Goal: Check status: Check status

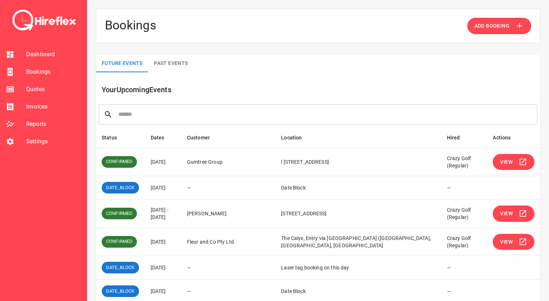
drag, startPoint x: 154, startPoint y: 160, endPoint x: 177, endPoint y: 160, distance: 23.6
click at [177, 160] on td "[DATE]" at bounding box center [163, 162] width 36 height 28
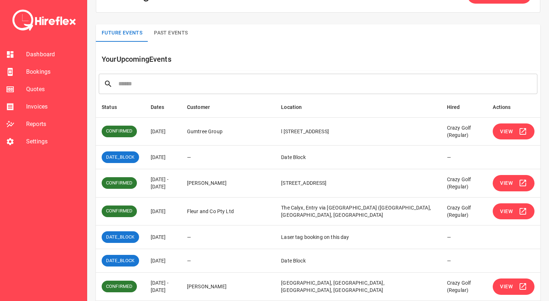
scroll to position [31, 0]
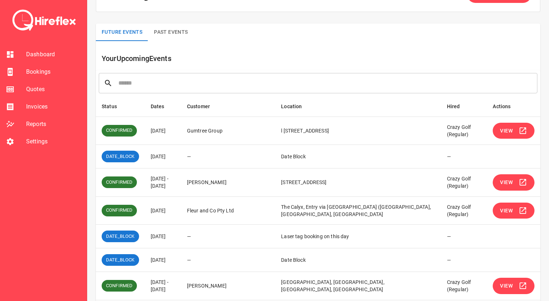
drag, startPoint x: 163, startPoint y: 131, endPoint x: 176, endPoint y: 131, distance: 13.4
click at [176, 131] on td "[DATE]" at bounding box center [163, 131] width 36 height 28
drag, startPoint x: 201, startPoint y: 131, endPoint x: 158, endPoint y: 131, distance: 43.6
click at [158, 131] on td "[DATE]" at bounding box center [163, 131] width 36 height 28
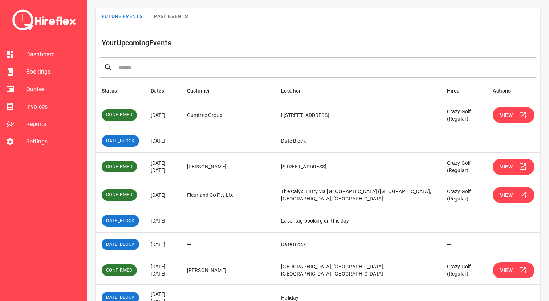
scroll to position [54, 0]
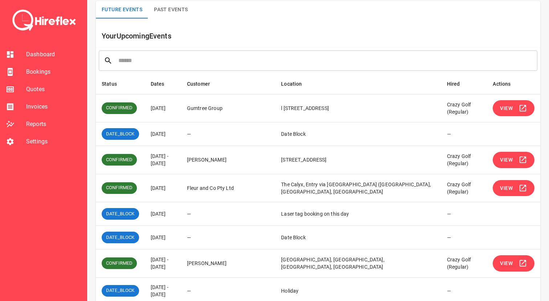
drag, startPoint x: 149, startPoint y: 153, endPoint x: 177, endPoint y: 163, distance: 30.4
click at [177, 163] on td "[DATE] - [DATE]" at bounding box center [163, 160] width 36 height 28
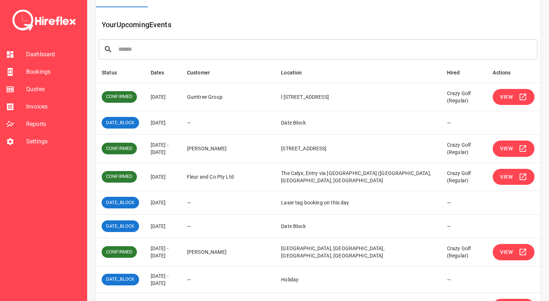
scroll to position [65, 0]
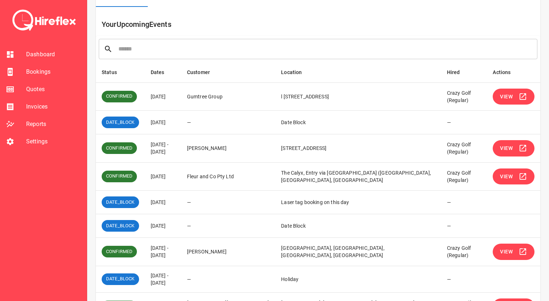
drag, startPoint x: 147, startPoint y: 143, endPoint x: 185, endPoint y: 181, distance: 54.2
click at [185, 181] on tbody "CONFIRMED 02 Oct 2025 Gumtree Group l 22/1 York Street, Sydney NSW, Australia C…" at bounding box center [318, 213] width 444 height 262
click at [181, 181] on td "[DATE]" at bounding box center [163, 176] width 36 height 28
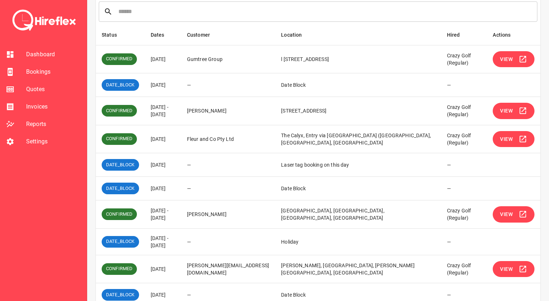
scroll to position [104, 0]
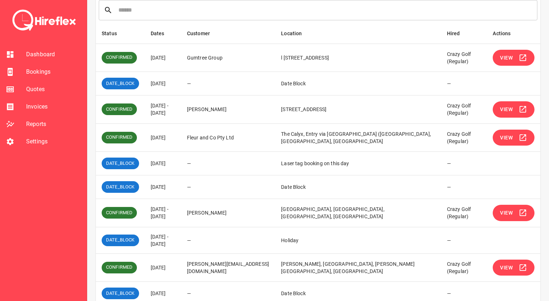
drag, startPoint x: 151, startPoint y: 162, endPoint x: 198, endPoint y: 189, distance: 54.8
click at [198, 189] on tbody "CONFIRMED 02 Oct 2025 Gumtree Group l 22/1 York Street, Sydney NSW, Australia C…" at bounding box center [318, 175] width 444 height 262
click at [181, 189] on td "[DATE]" at bounding box center [163, 187] width 36 height 24
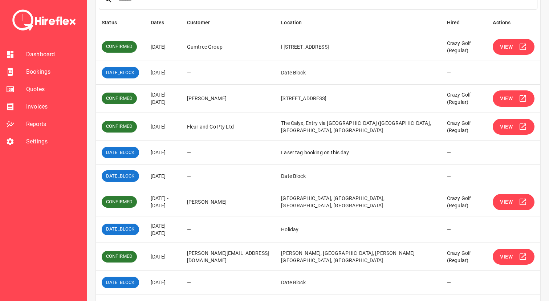
drag, startPoint x: 149, startPoint y: 150, endPoint x: 192, endPoint y: 176, distance: 50.6
click at [192, 176] on tbody "CONFIRMED 02 Oct 2025 Gumtree Group l 22/1 York Street, Sydney NSW, Australia C…" at bounding box center [318, 164] width 444 height 262
click at [181, 176] on td "[DATE]" at bounding box center [163, 176] width 36 height 24
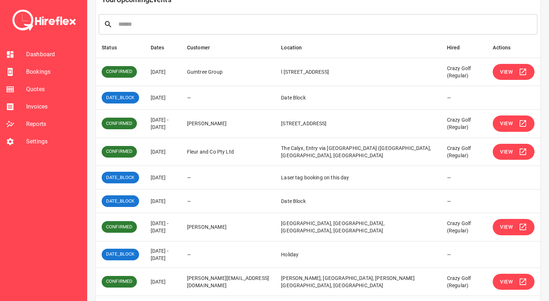
scroll to position [90, 0]
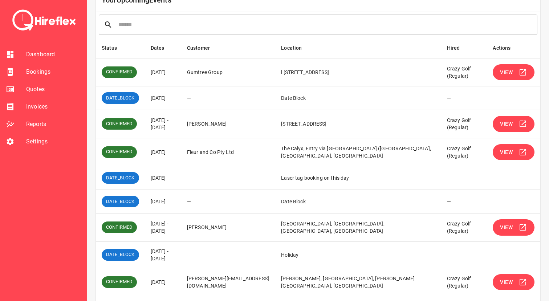
click at [500, 151] on span "View" at bounding box center [506, 152] width 13 height 9
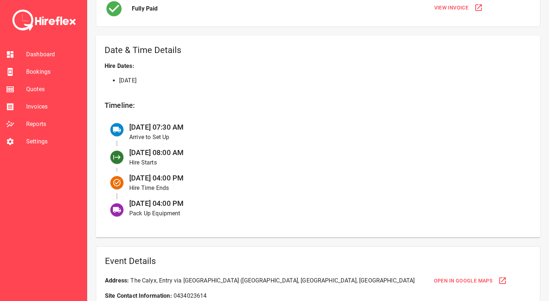
scroll to position [221, 0]
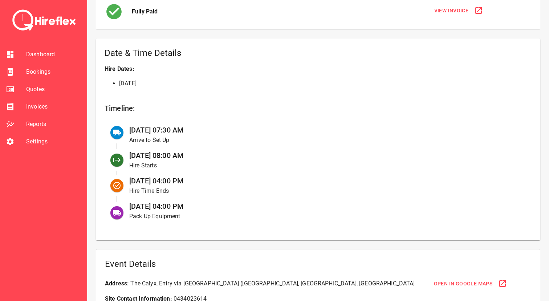
drag, startPoint x: 130, startPoint y: 206, endPoint x: 212, endPoint y: 206, distance: 81.7
click at [212, 206] on div "03 Oct at 04:00 PM Pack Up Equipment" at bounding box center [324, 210] width 402 height 25
drag, startPoint x: 228, startPoint y: 206, endPoint x: 128, endPoint y: 204, distance: 99.8
click at [128, 204] on div "03 Oct at 04:00 PM Pack Up Equipment" at bounding box center [324, 210] width 402 height 25
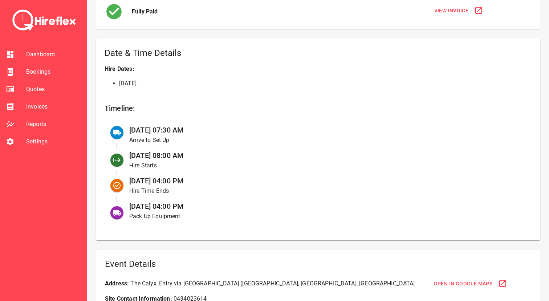
click at [128, 204] on div "03 Oct at 04:00 PM Pack Up Equipment" at bounding box center [324, 210] width 402 height 25
drag, startPoint x: 129, startPoint y: 205, endPoint x: 149, endPoint y: 205, distance: 19.6
click at [140, 205] on span "03 Oct at 04:00 PM" at bounding box center [156, 206] width 54 height 9
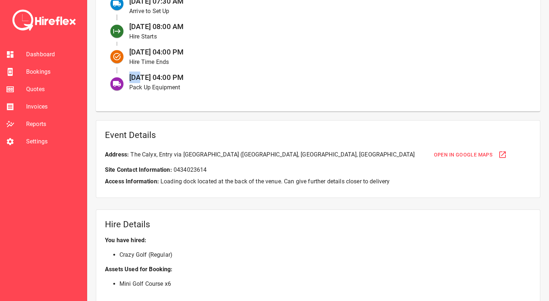
scroll to position [482, 0]
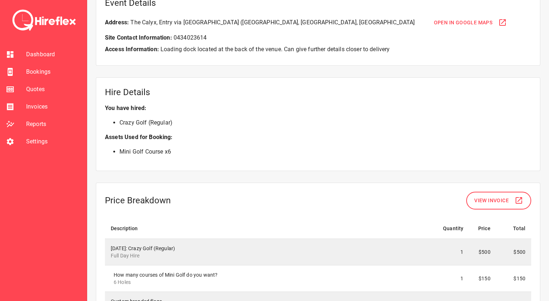
click at [205, 199] on div "Price Breakdown View Invoice" at bounding box center [318, 201] width 426 height 18
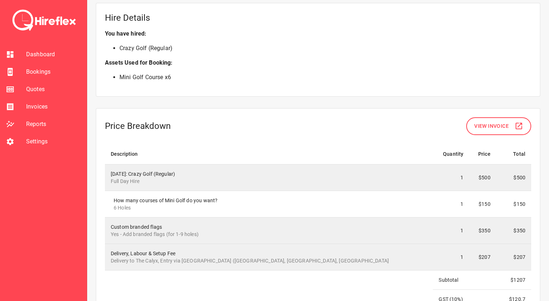
scroll to position [557, 0]
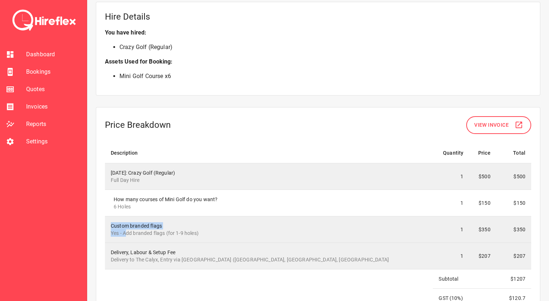
drag, startPoint x: 127, startPoint y: 230, endPoint x: 213, endPoint y: 229, distance: 86.0
click at [213, 229] on p "Yes - Add branded flags (for 1-9 holes)" at bounding box center [269, 232] width 316 height 7
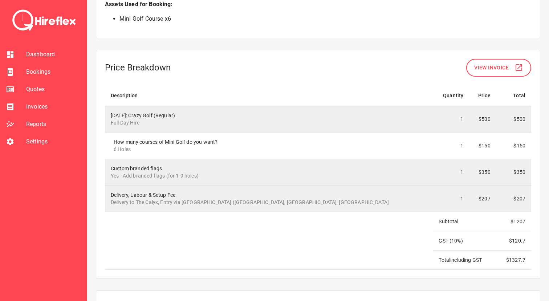
scroll to position [620, 0]
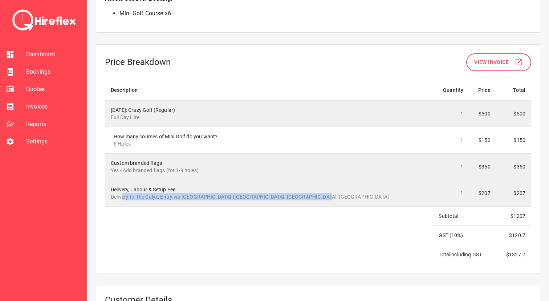
drag, startPoint x: 121, startPoint y: 196, endPoint x: 355, endPoint y: 196, distance: 233.4
click at [355, 196] on p "Delivery to The Calyx, Entry via Morshead Fountain Gate (Gate A, Sydney NSW, Au…" at bounding box center [269, 196] width 316 height 7
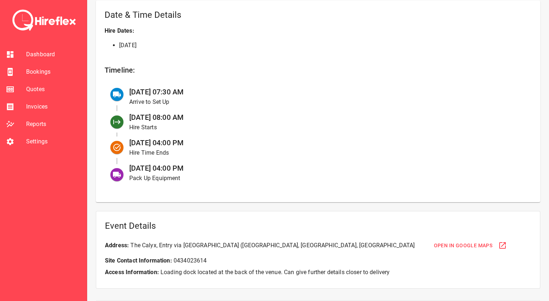
scroll to position [256, 0]
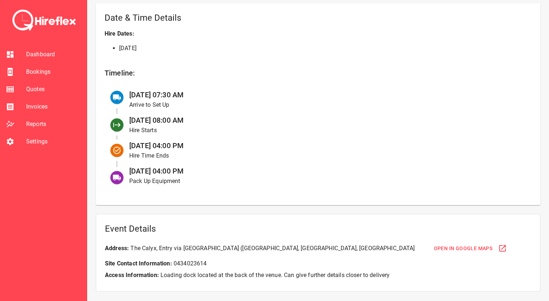
drag, startPoint x: 131, startPoint y: 166, endPoint x: 229, endPoint y: 166, distance: 98.4
click at [229, 166] on div "03 Oct at 04:00 PM Pack Up Equipment" at bounding box center [324, 175] width 402 height 25
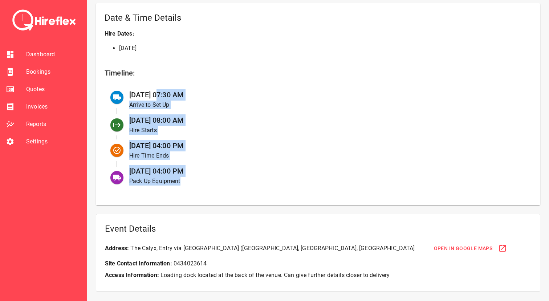
drag, startPoint x: 155, startPoint y: 98, endPoint x: 208, endPoint y: 185, distance: 101.6
click at [208, 185] on ul "03 Oct at 07:30 AM Arrive to Set Up 03 Oct at 08:00 AM Hire Starts 03 Oct at 04…" at bounding box center [318, 138] width 427 height 106
click at [208, 185] on p "Pack Up Equipment" at bounding box center [324, 181] width 391 height 9
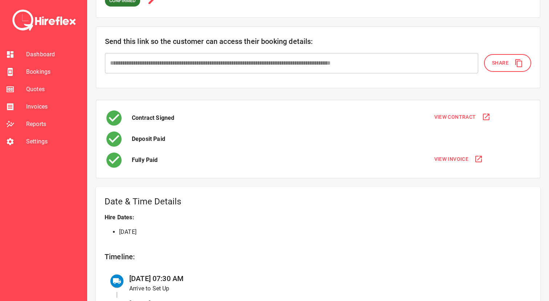
scroll to position [0, 0]
